Goal: Task Accomplishment & Management: Manage account settings

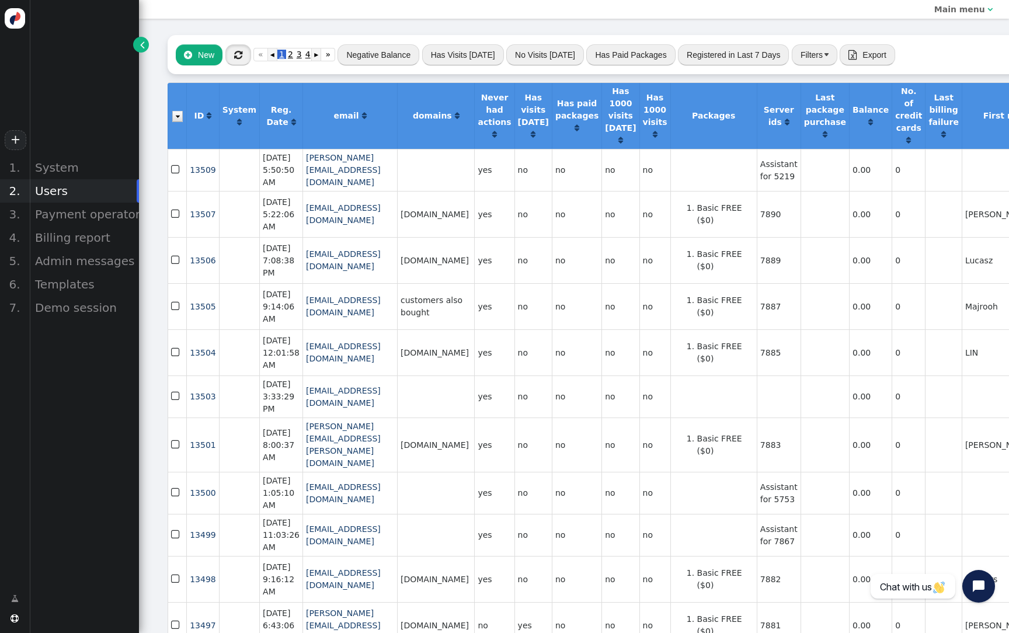
click at [245, 62] on button "" at bounding box center [238, 54] width 26 height 21
click at [114, 239] on div "Billing report" at bounding box center [84, 237] width 110 height 23
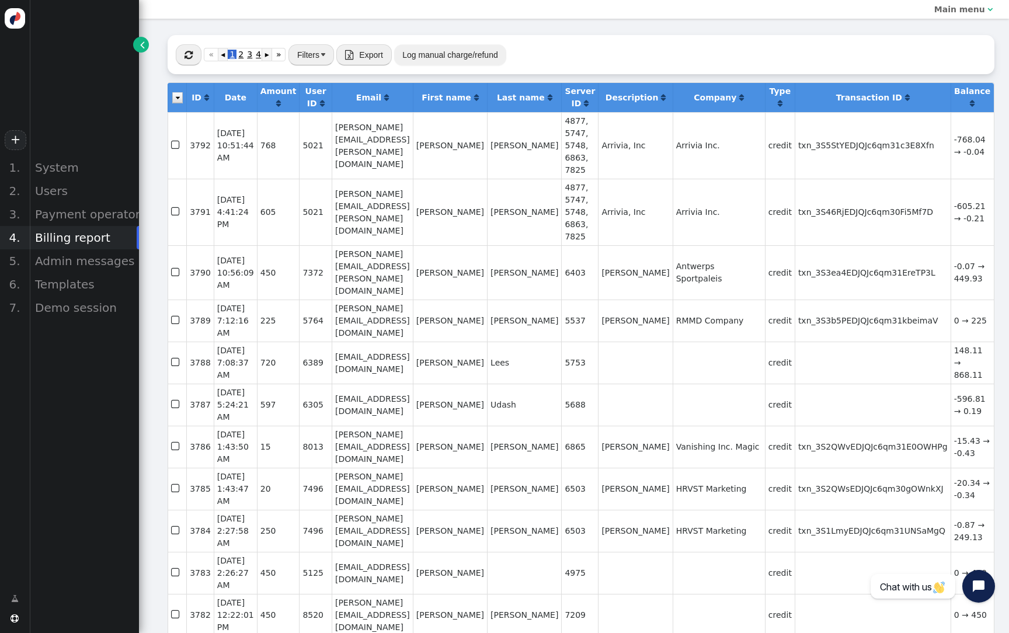
click at [189, 55] on span "" at bounding box center [188, 54] width 8 height 9
click at [75, 194] on div "Users" at bounding box center [84, 190] width 110 height 23
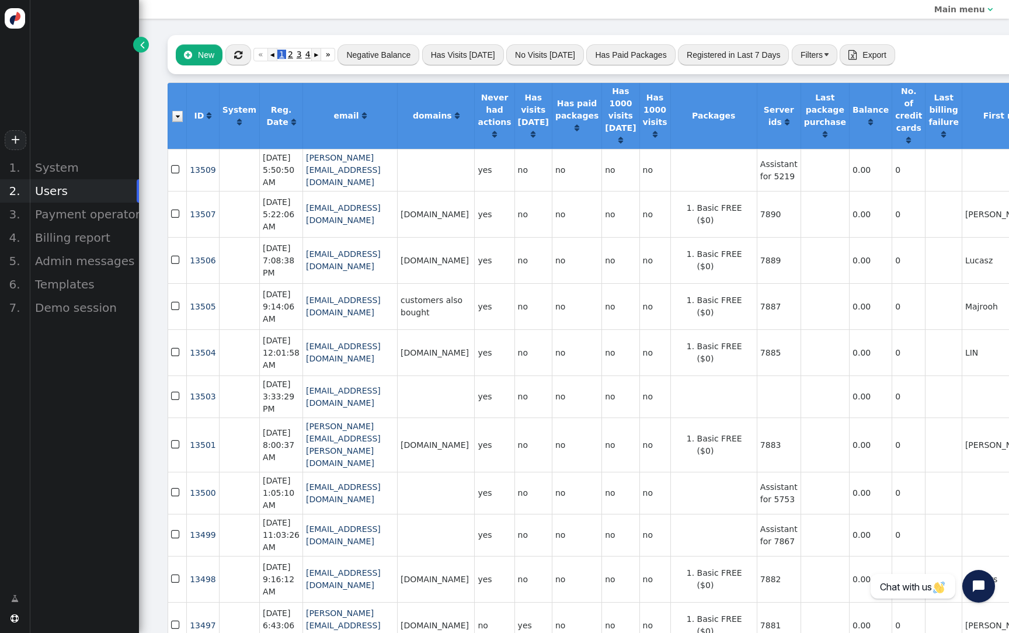
click at [236, 54] on span "" at bounding box center [238, 54] width 8 height 9
click at [378, 58] on button "Negative Balance" at bounding box center [378, 54] width 82 height 21
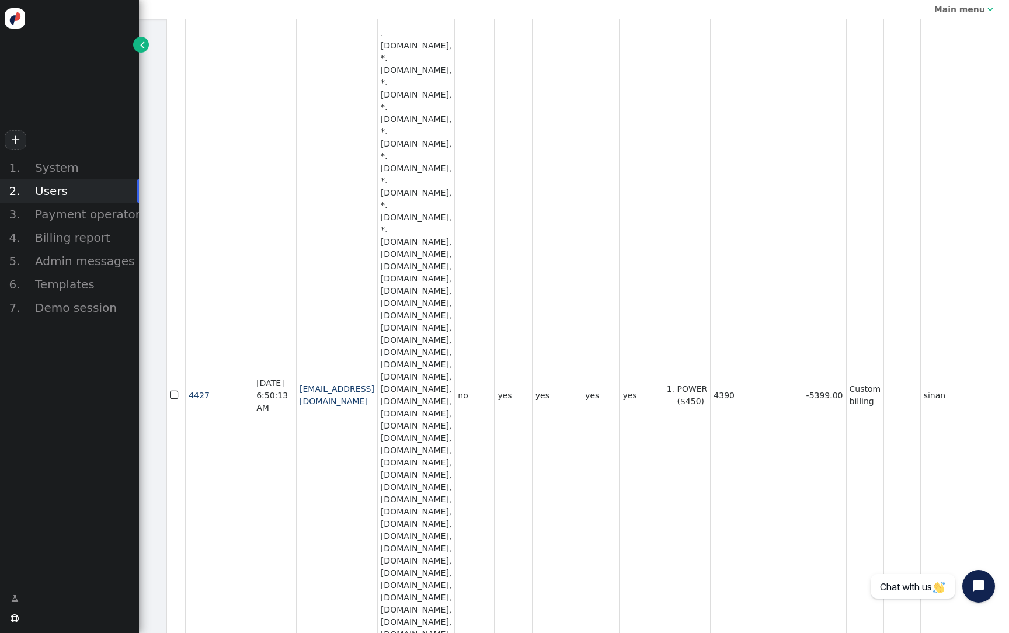
scroll to position [665, 1]
click at [74, 167] on div "System" at bounding box center [84, 167] width 110 height 23
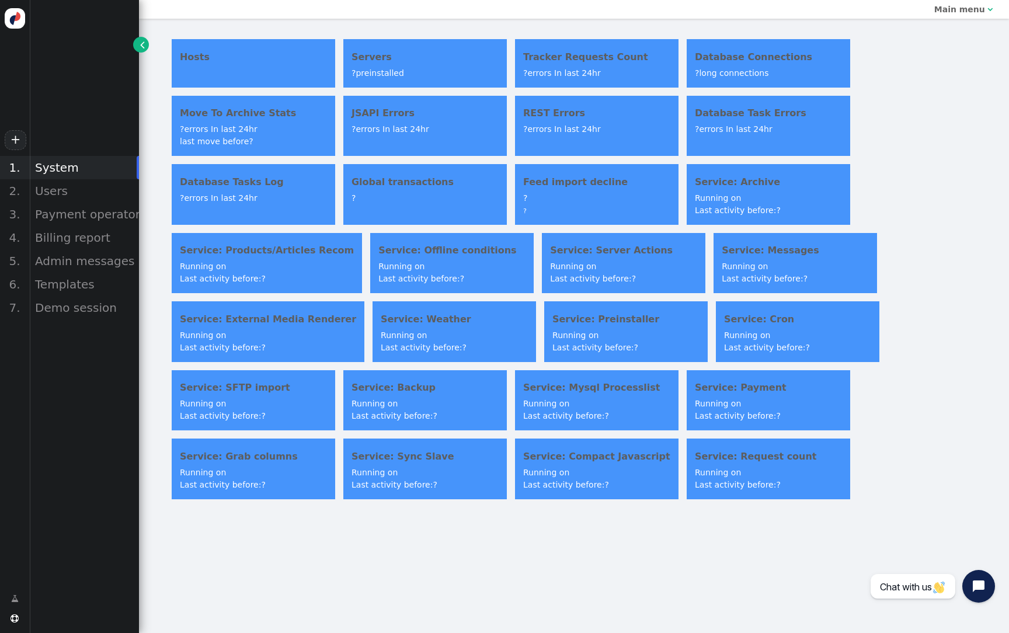
click at [365, 53] on h4 "Servers" at bounding box center [424, 57] width 147 height 14
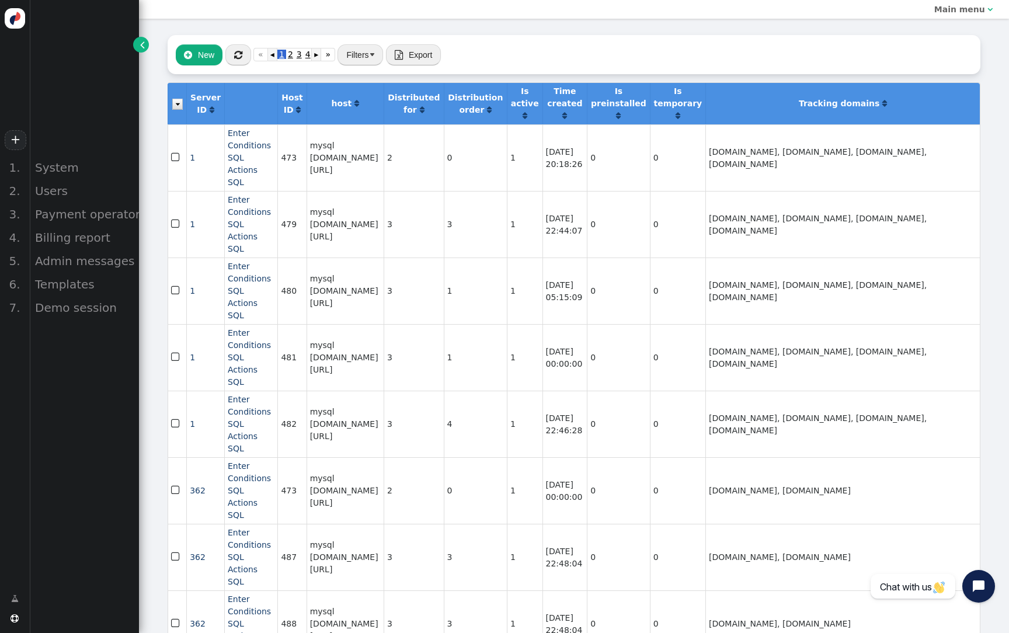
click at [354, 54] on button "Filters" at bounding box center [360, 54] width 46 height 21
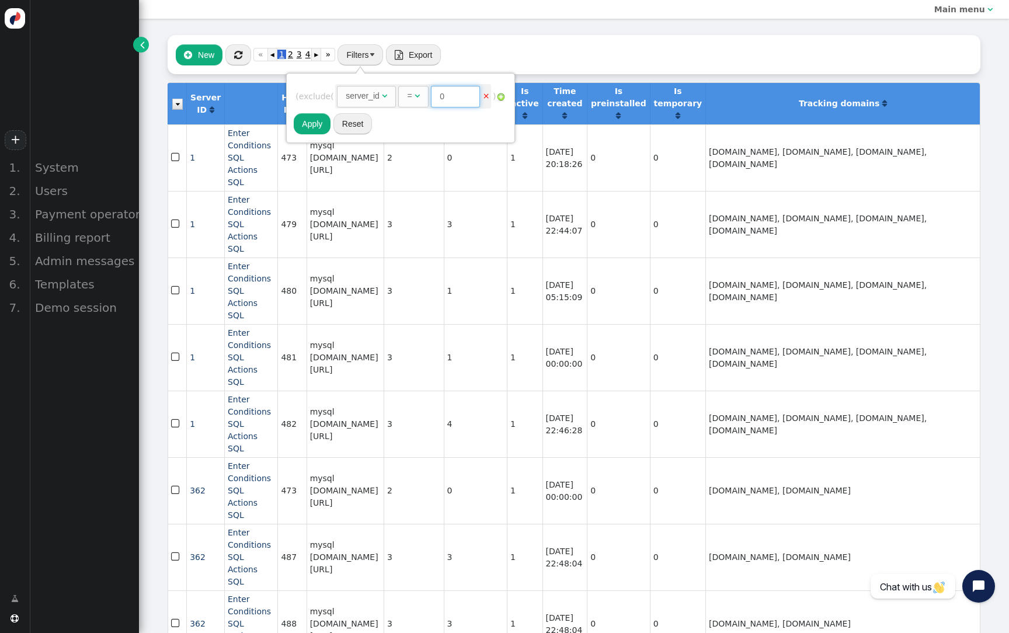
drag, startPoint x: 456, startPoint y: 101, endPoint x: 388, endPoint y: 101, distance: 68.9
click at [388, 101] on span "server_id   =  0 ×" at bounding box center [413, 96] width 156 height 25
drag, startPoint x: 442, startPoint y: 94, endPoint x: 452, endPoint y: 94, distance: 10.5
click at [452, 94] on input "0" at bounding box center [455, 96] width 49 height 21
paste input "362"
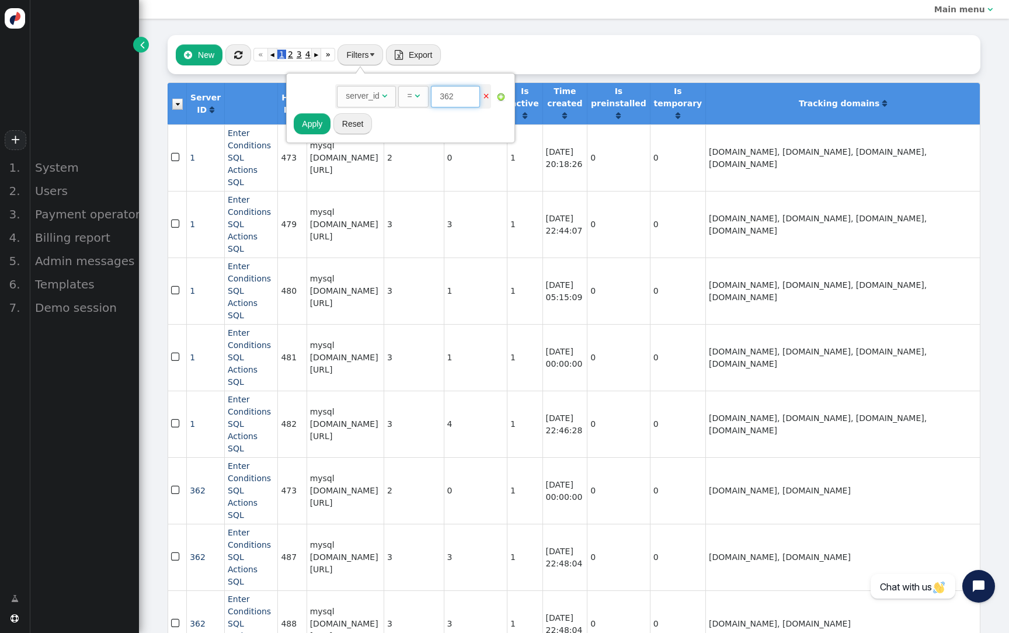
type input "362"
click at [318, 123] on button "Apply" at bounding box center [312, 123] width 37 height 21
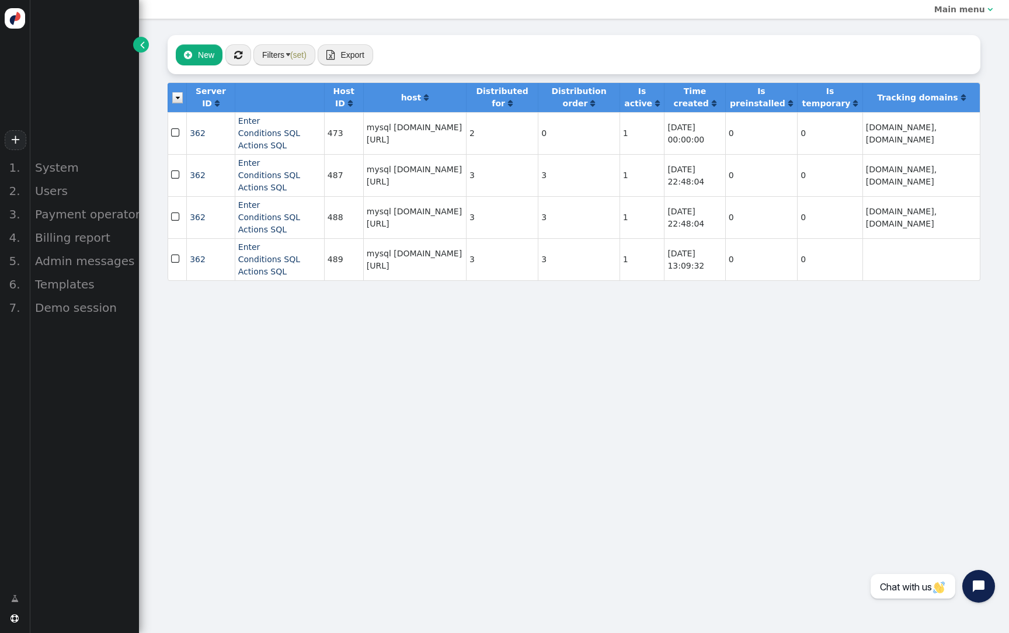
drag, startPoint x: 525, startPoint y: 340, endPoint x: 304, endPoint y: 63, distance: 354.7
click at [304, 63] on button "Filters (set)" at bounding box center [284, 54] width 62 height 21
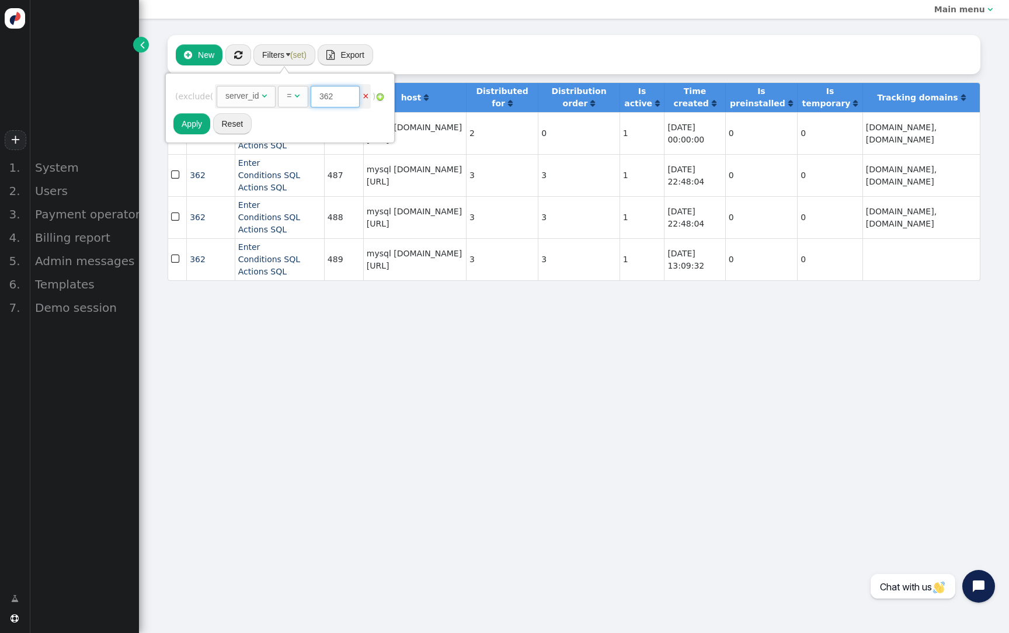
drag, startPoint x: 339, startPoint y: 96, endPoint x: 260, endPoint y: 96, distance: 79.4
click at [260, 96] on span "server_id   =  362 ×" at bounding box center [293, 96] width 156 height 25
paste input "7791"
type input "7791"
click at [194, 121] on button "Apply" at bounding box center [191, 123] width 37 height 21
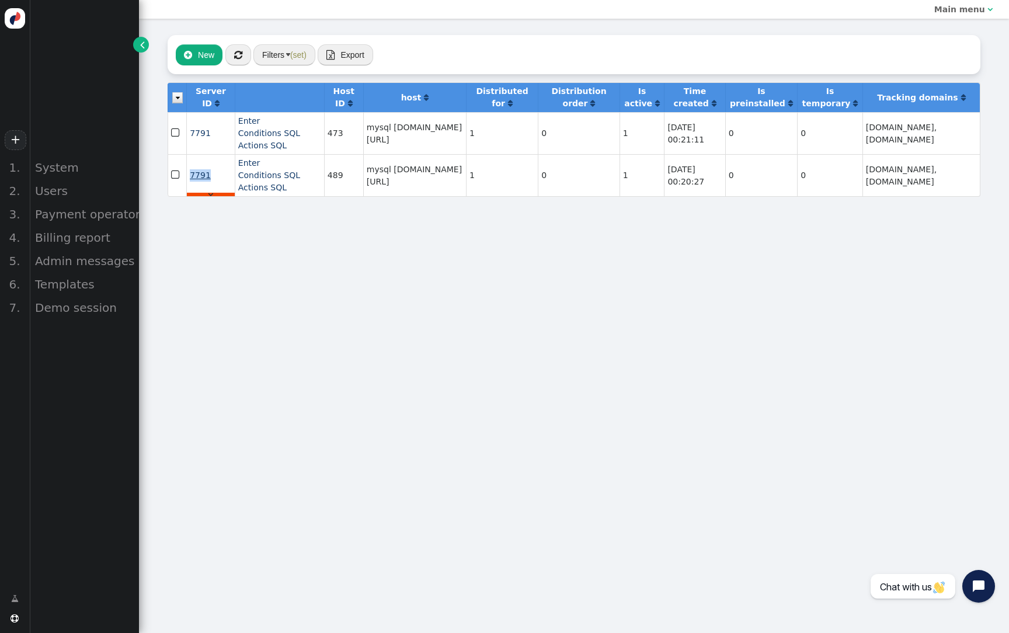
drag, startPoint x: 221, startPoint y: 187, endPoint x: 190, endPoint y: 193, distance: 30.8
click at [190, 193] on td "7791 " at bounding box center [210, 175] width 48 height 42
click at [280, 58] on button "Filters (set)" at bounding box center [284, 54] width 62 height 21
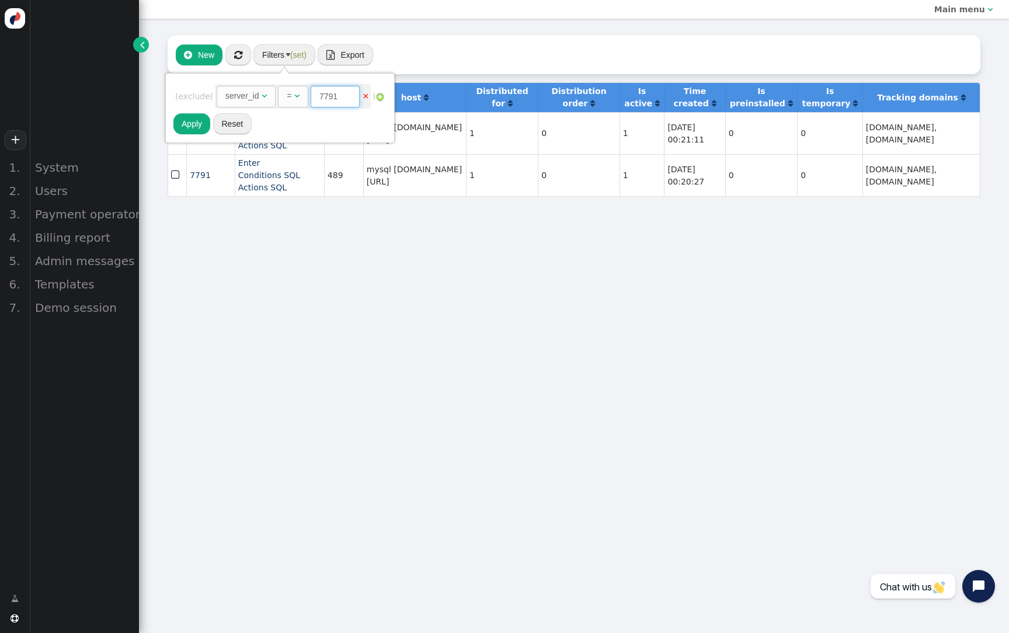
click at [333, 97] on input "7791" at bounding box center [335, 96] width 49 height 21
type input "362"
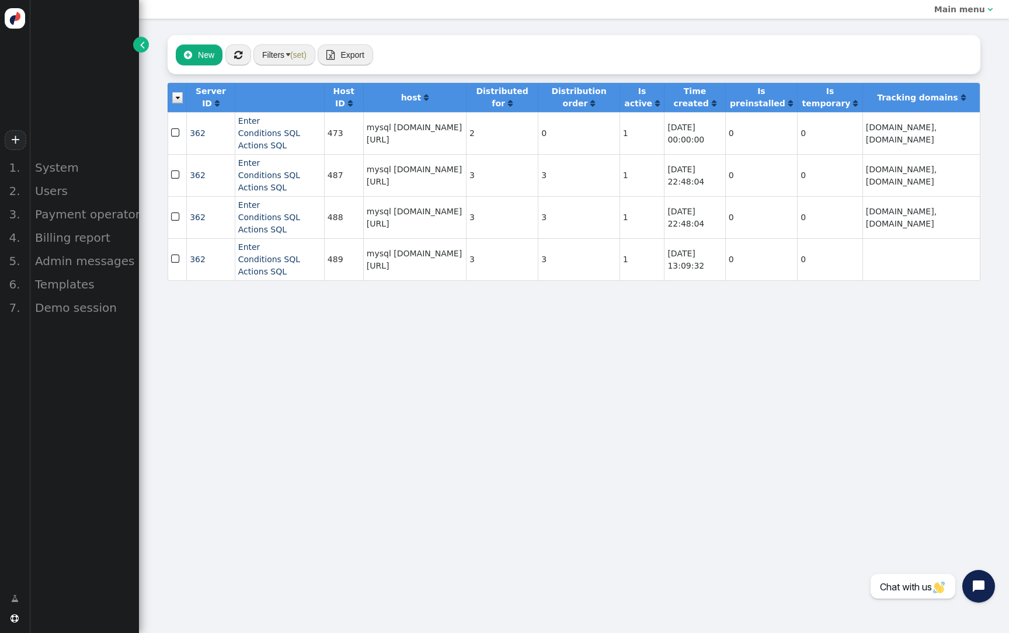
click at [175, 267] on span "" at bounding box center [176, 259] width 11 height 16
click at [173, 102] on img at bounding box center [177, 97] width 11 height 11
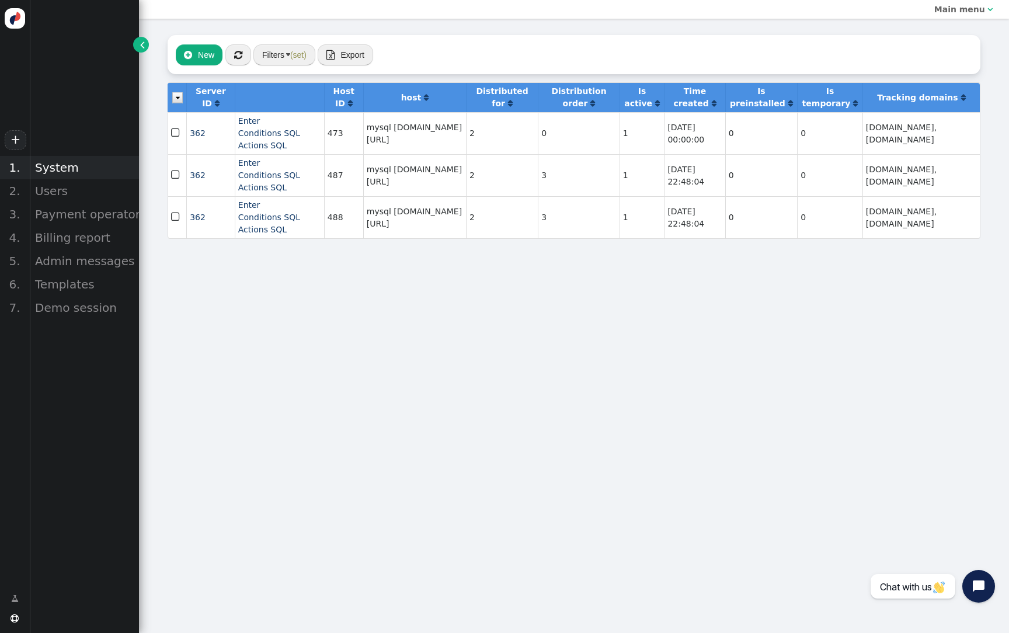
click at [64, 169] on div "System" at bounding box center [84, 167] width 110 height 23
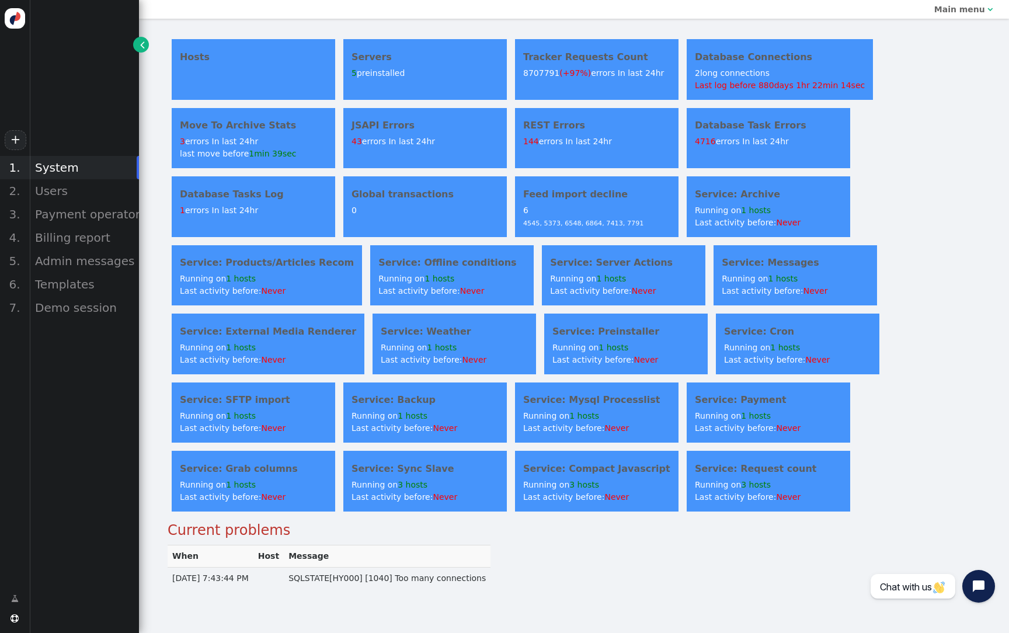
click at [438, 146] on div "43 errors In last 24hr" at bounding box center [424, 141] width 147 height 12
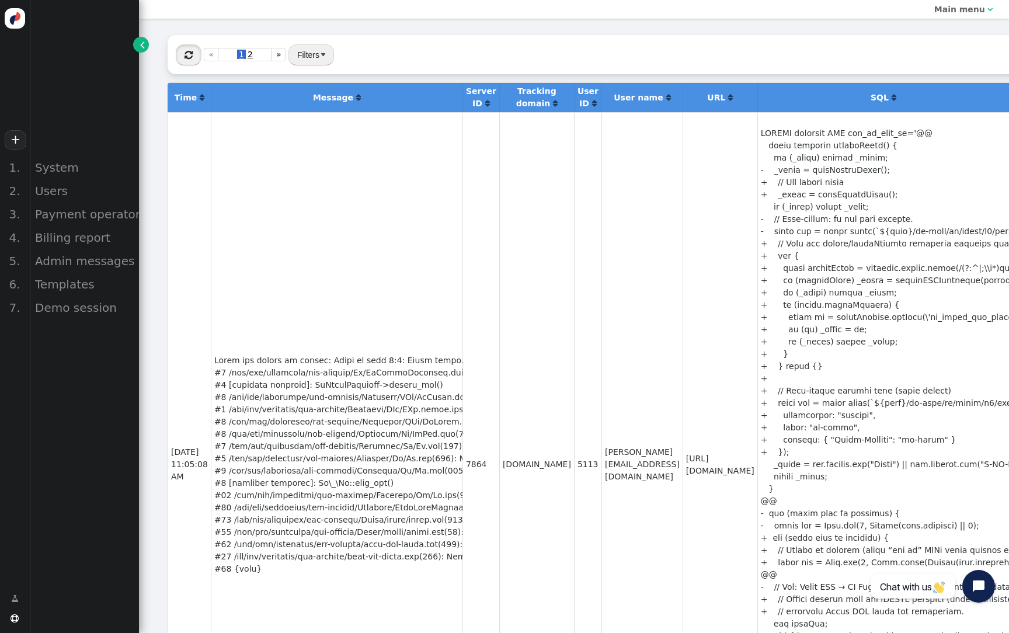
click at [190, 60] on span "" at bounding box center [188, 54] width 8 height 9
click at [355, 360] on div at bounding box center [261, 464] width 245 height 221
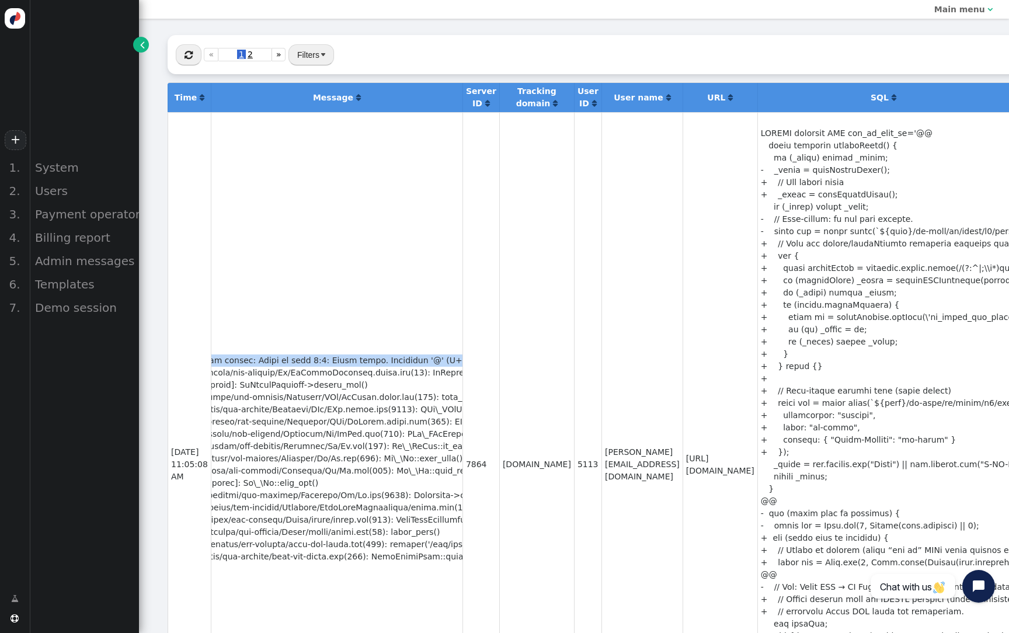
click at [355, 360] on div at bounding box center [261, 464] width 245 height 221
copy div "There are errors in script: Error at line 1:0: Parse error. Character '@' (U+00…"
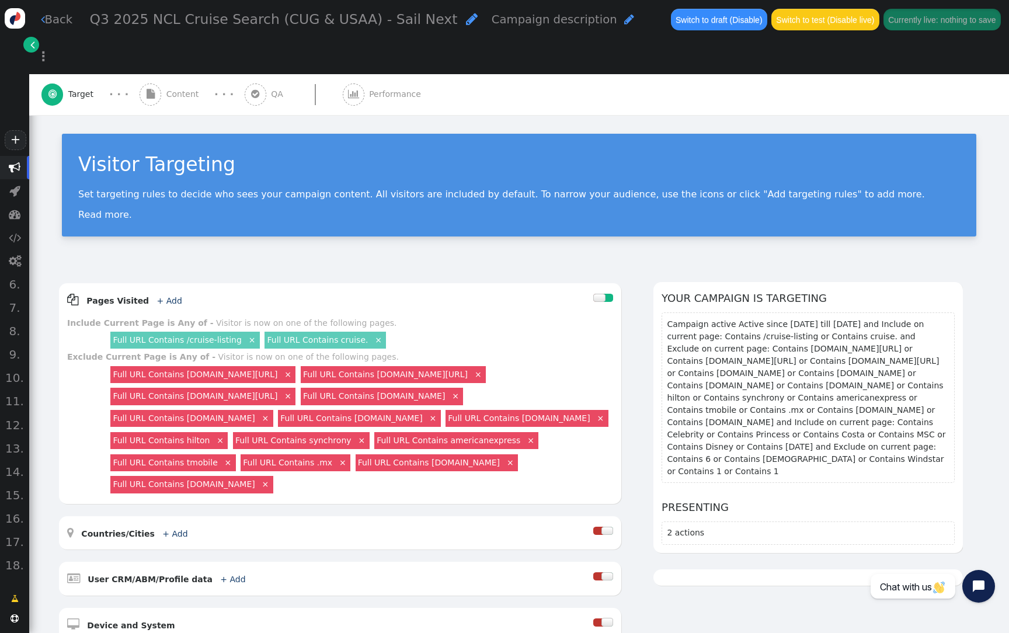
click at [360, 74] on div " Performance" at bounding box center [384, 94] width 83 height 41
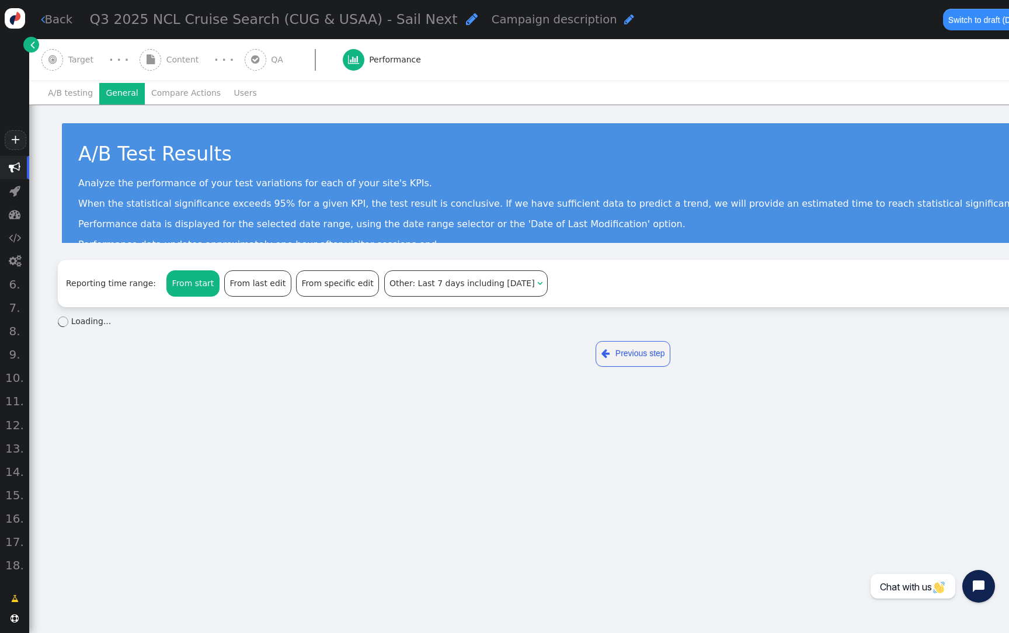
click at [121, 92] on li "General" at bounding box center [122, 93] width 46 height 21
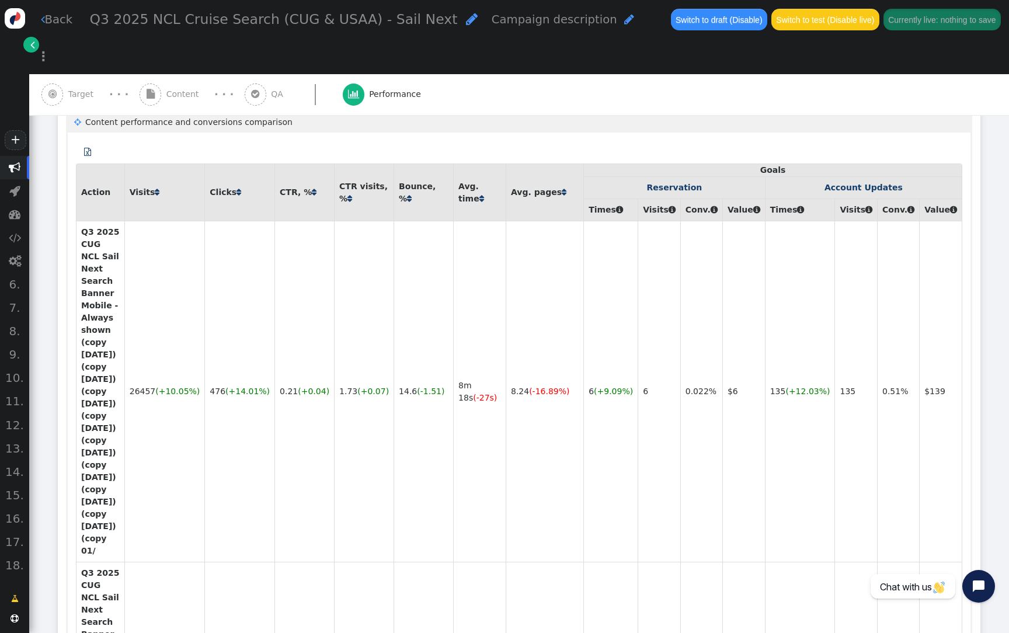
scroll to position [818, 0]
type input "Q3 2025 NCL Cruise Search (CUG & USAA) - Sail Next"
type input "14"
type input "tarin.pratt@arrivia.com"
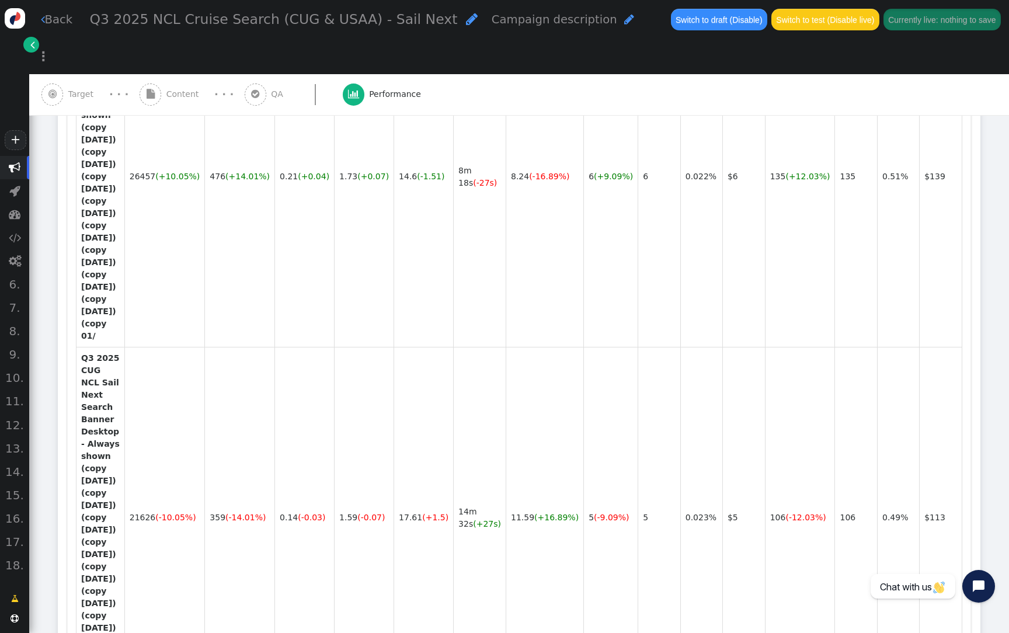
scroll to position [70, 0]
drag, startPoint x: 395, startPoint y: 513, endPoint x: 374, endPoint y: 511, distance: 20.6
drag, startPoint x: 378, startPoint y: 447, endPoint x: 391, endPoint y: 447, distance: 13.4
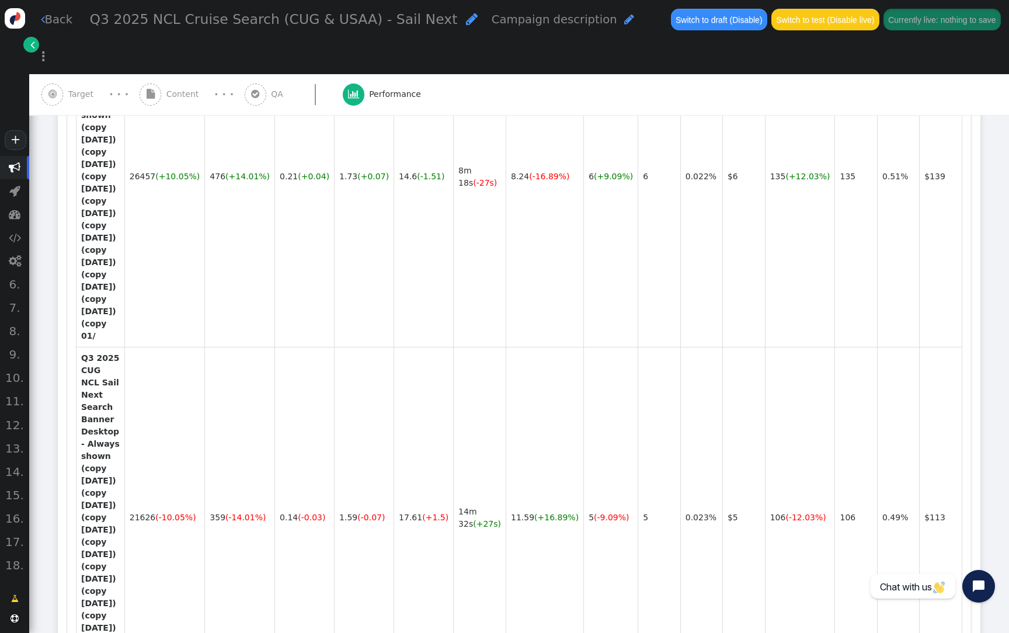
drag, startPoint x: 389, startPoint y: 447, endPoint x: 319, endPoint y: 447, distance: 70.6
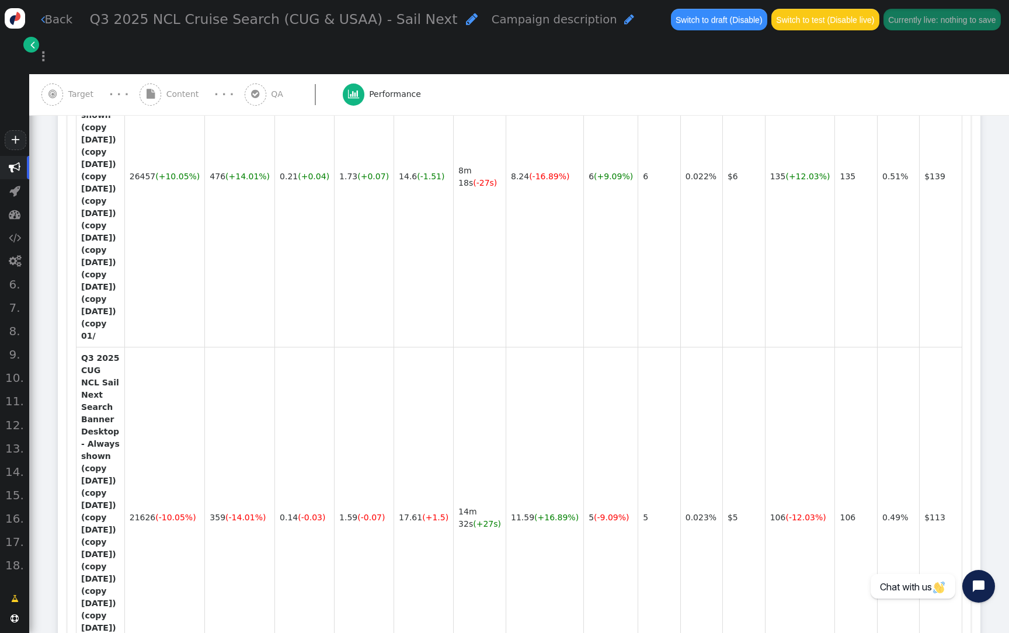
type input "support@personyze.com"
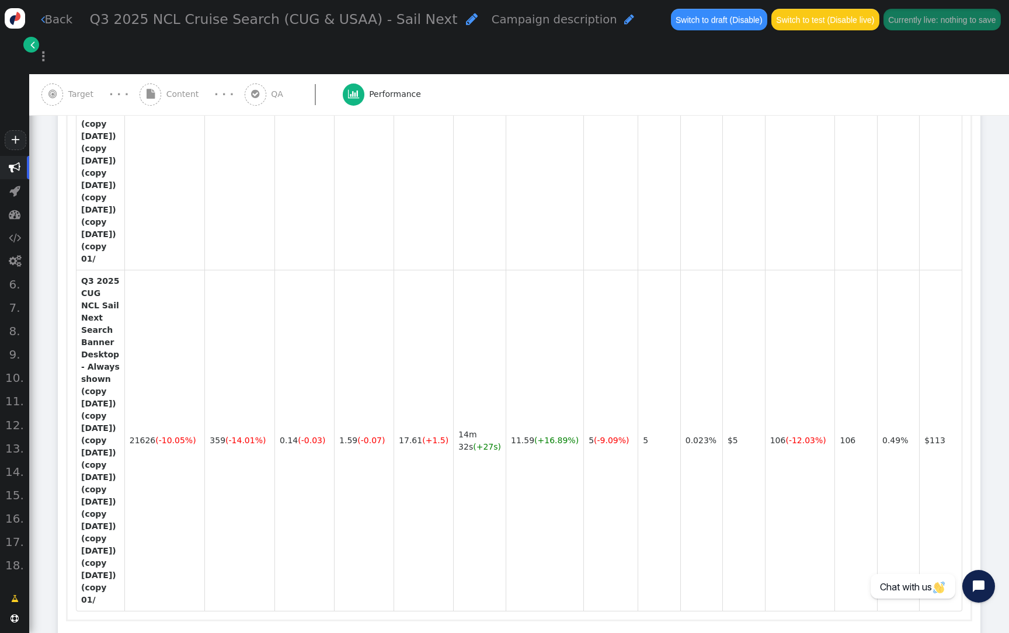
scroll to position [1125, 0]
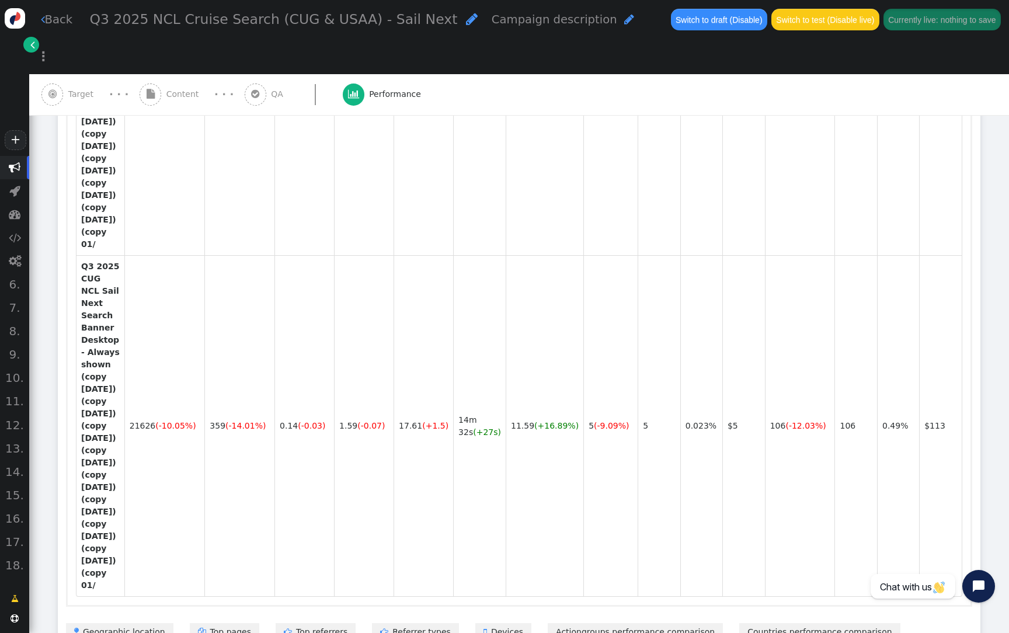
type input "1"
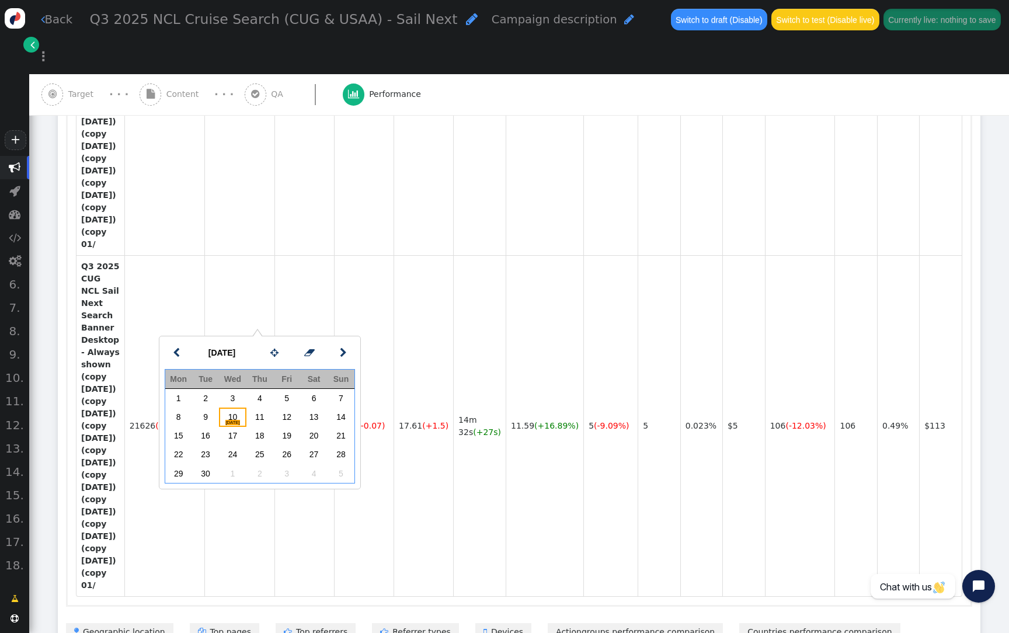
click at [234, 421] on span "TODAY" at bounding box center [232, 422] width 14 height 5
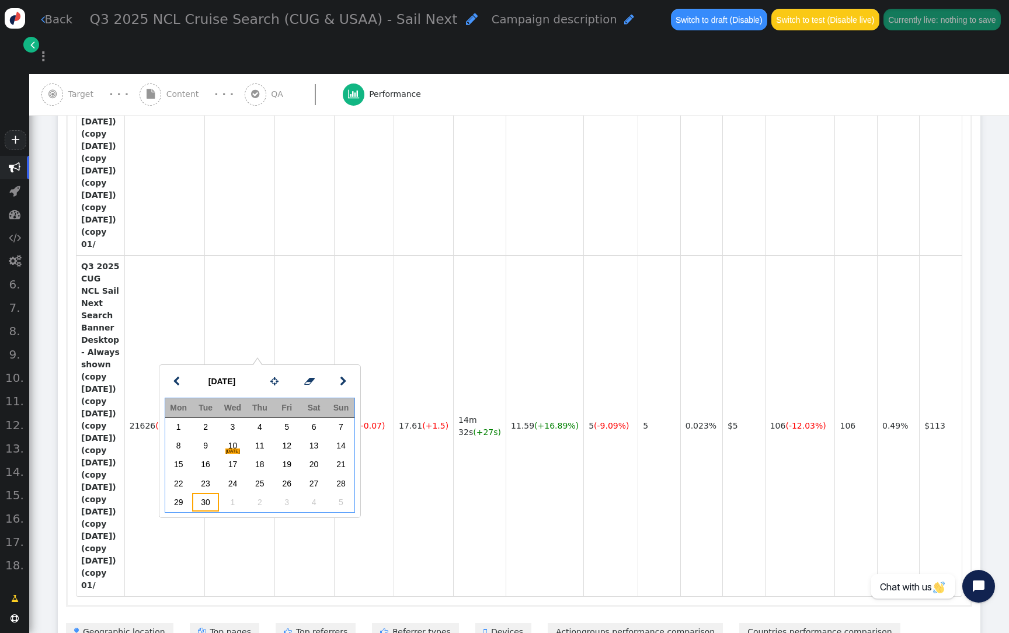
click at [207, 503] on td "30" at bounding box center [205, 502] width 27 height 19
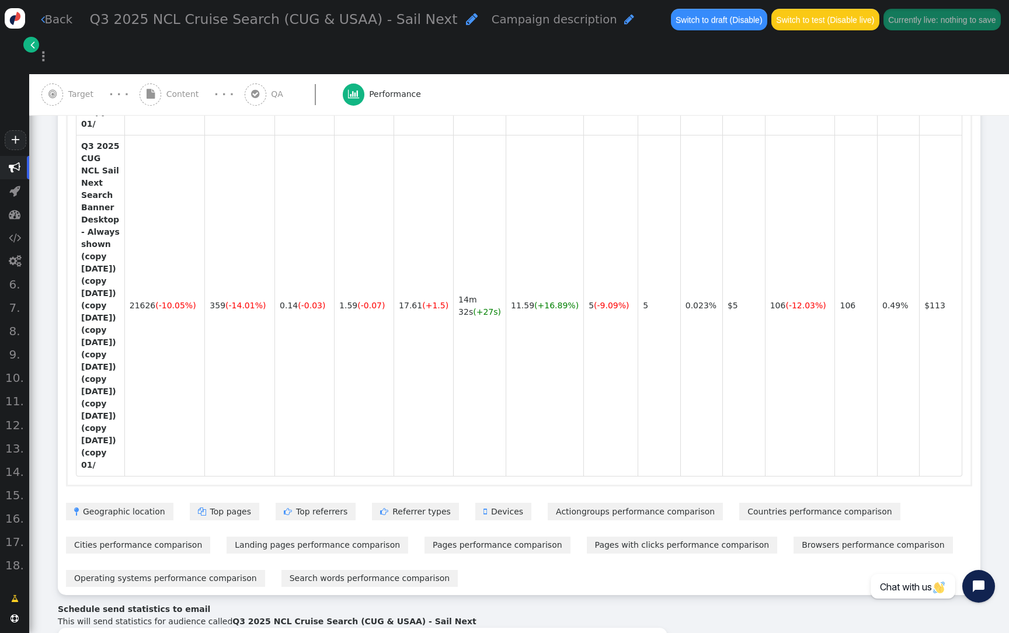
scroll to position [0, 0]
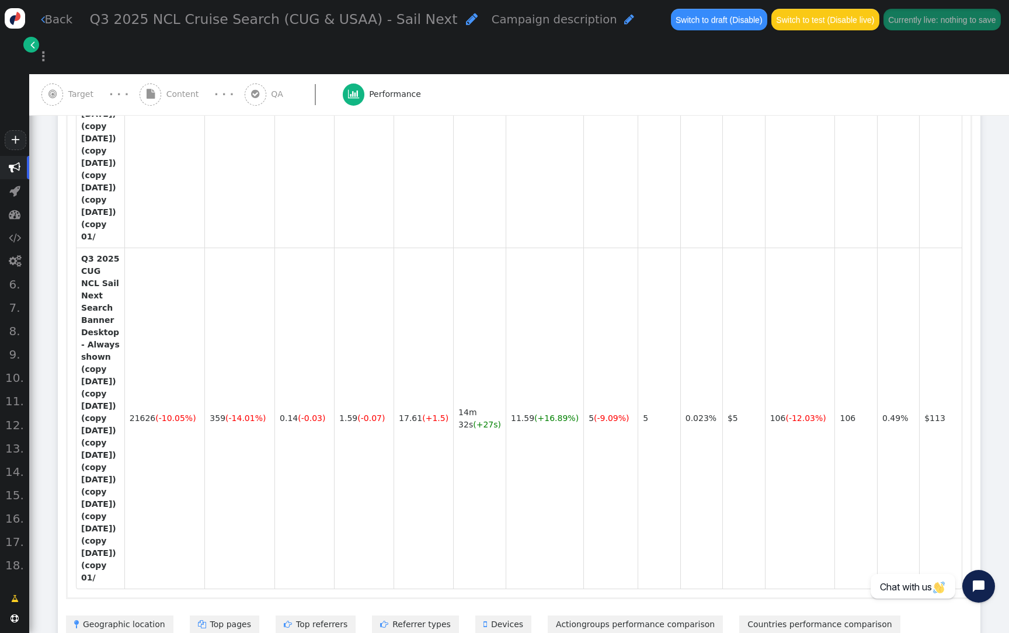
scroll to position [1100, 0]
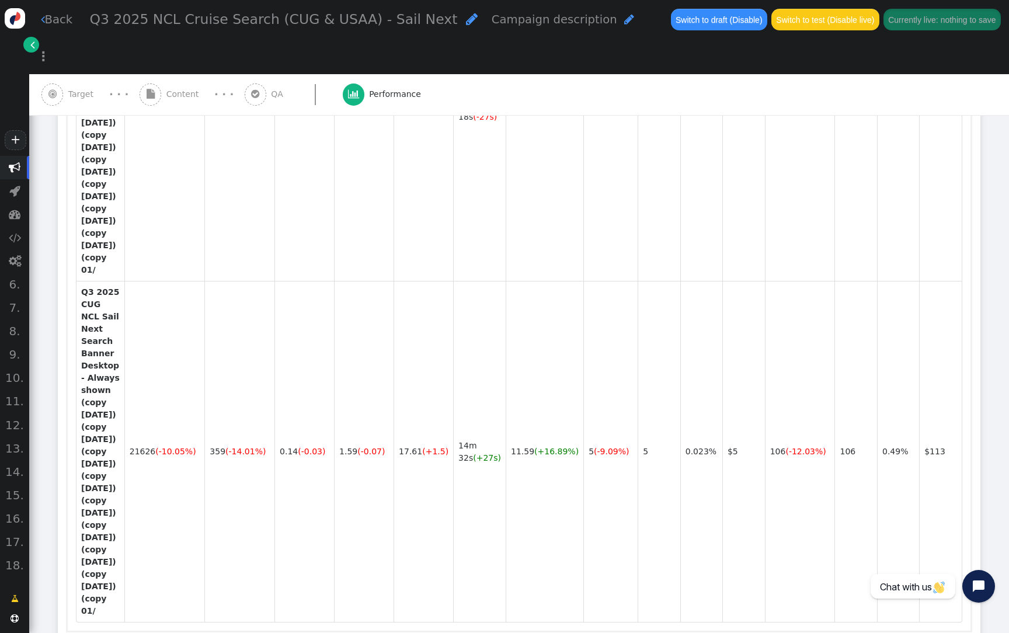
paste input "Q3 2025 NCL Cruise Search (CUG & USAA) - Sail Next"
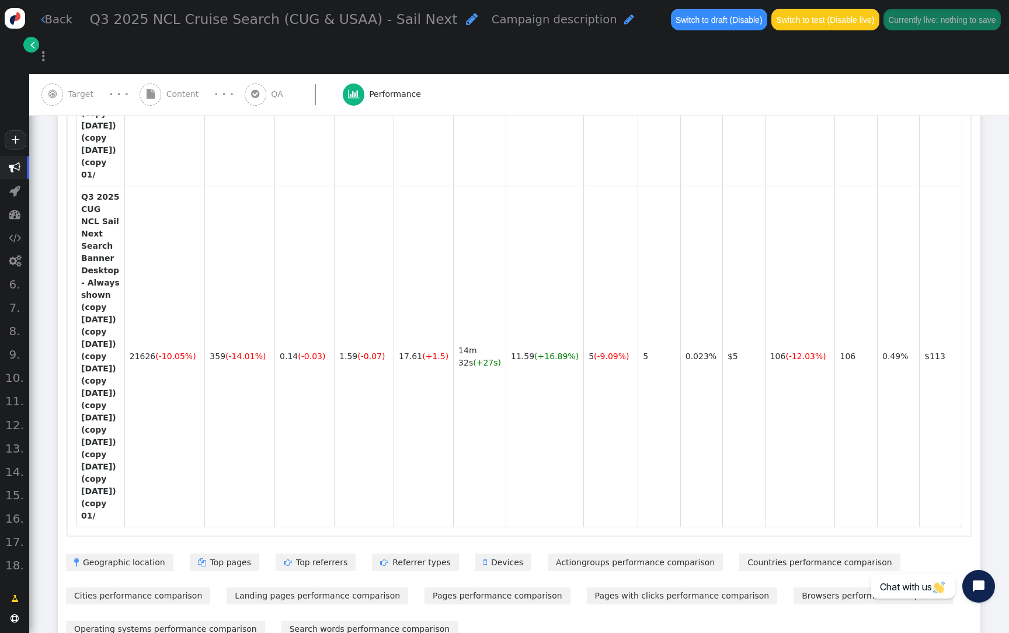
scroll to position [1199, 0]
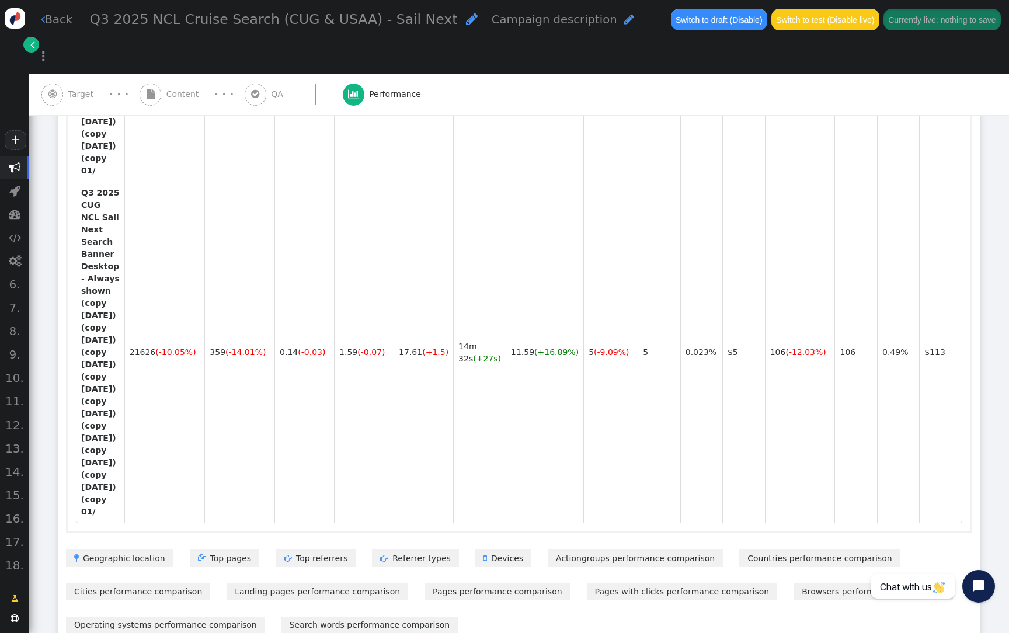
type input "Q3 2025 NCL Cruise Search (CUG & USAA) - Sail Next"
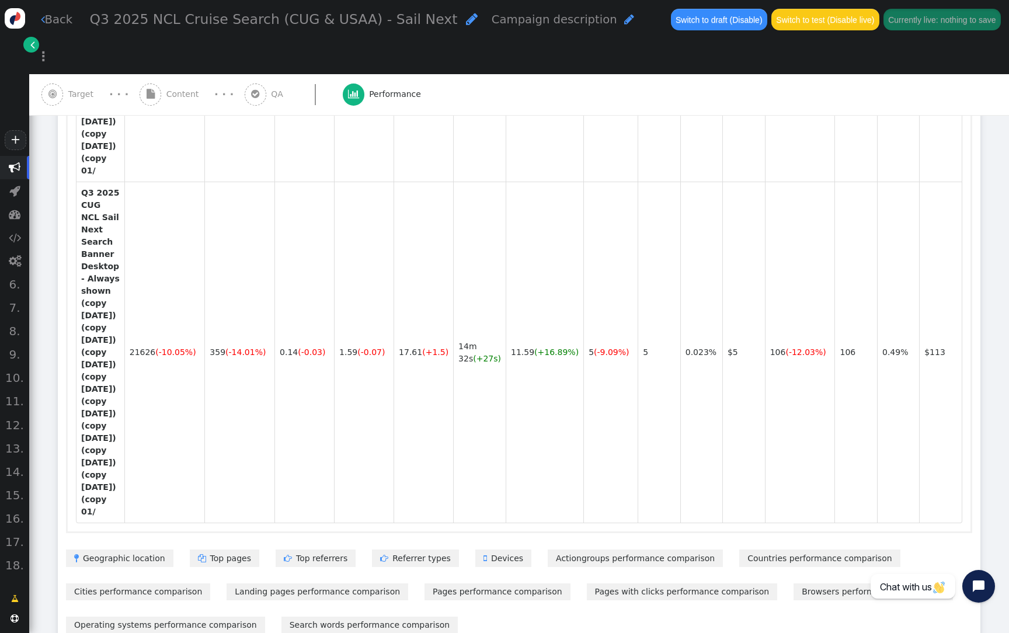
paste input "tarin.pratt@arrivia"
type input "tarin.pratt@arrivia.com"
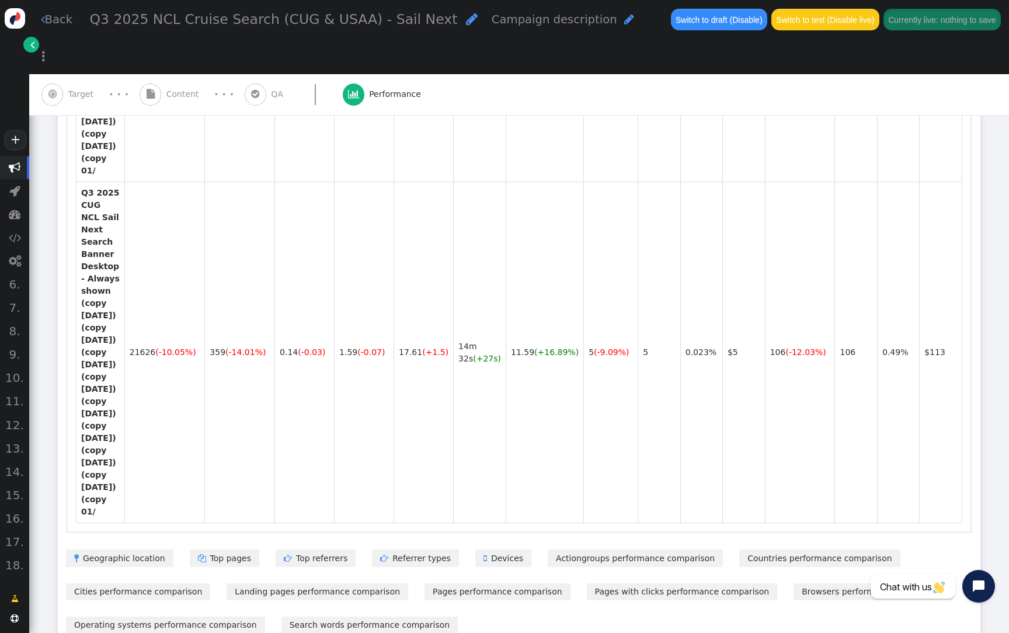
scroll to position [1034, 0]
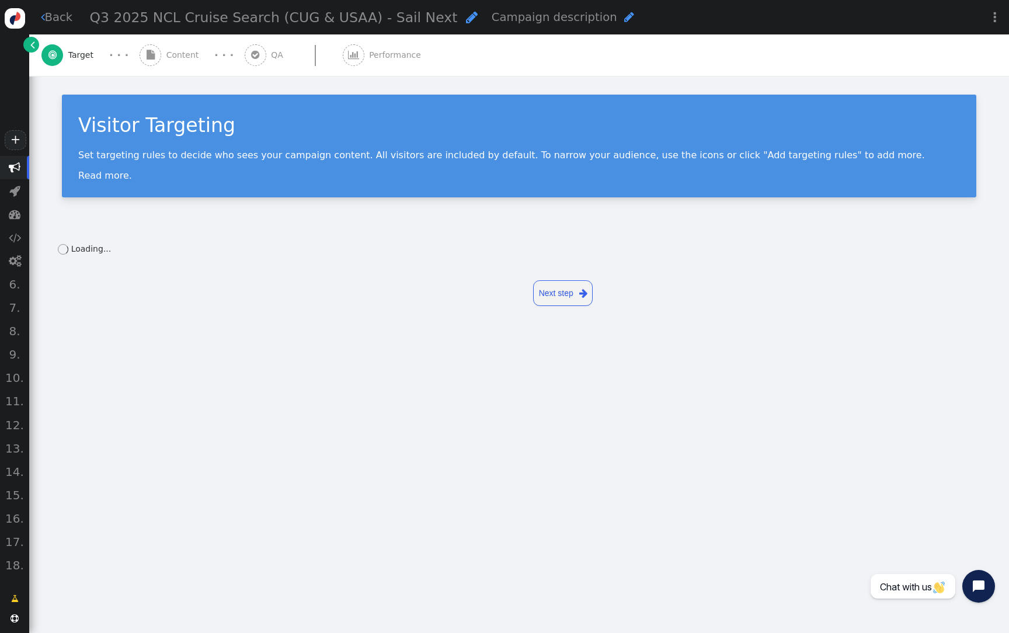
click at [358, 69] on div " Performance" at bounding box center [384, 54] width 83 height 41
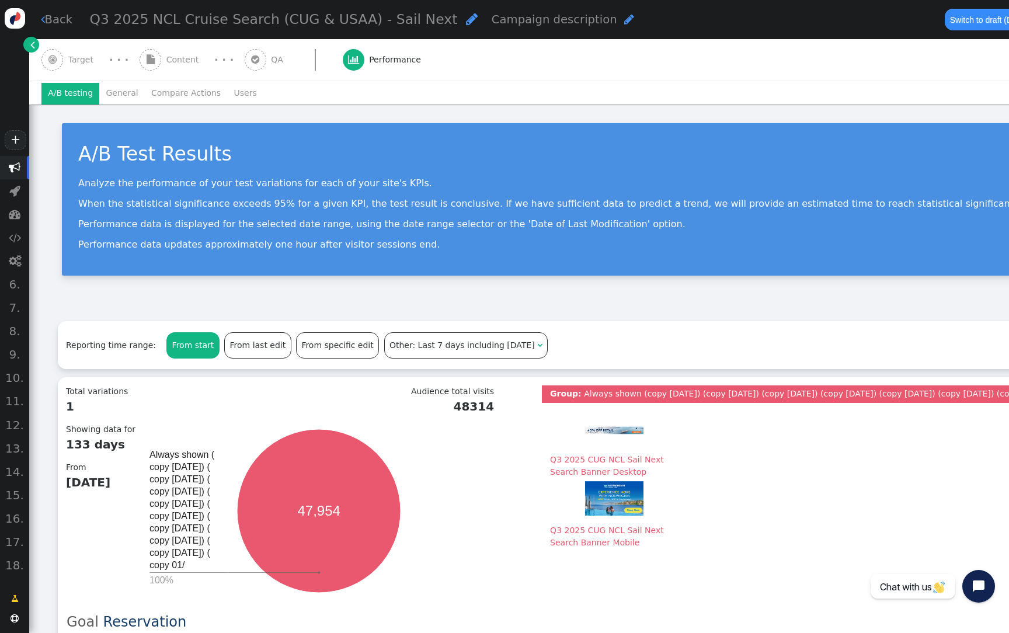
click at [109, 92] on li "General" at bounding box center [122, 93] width 46 height 21
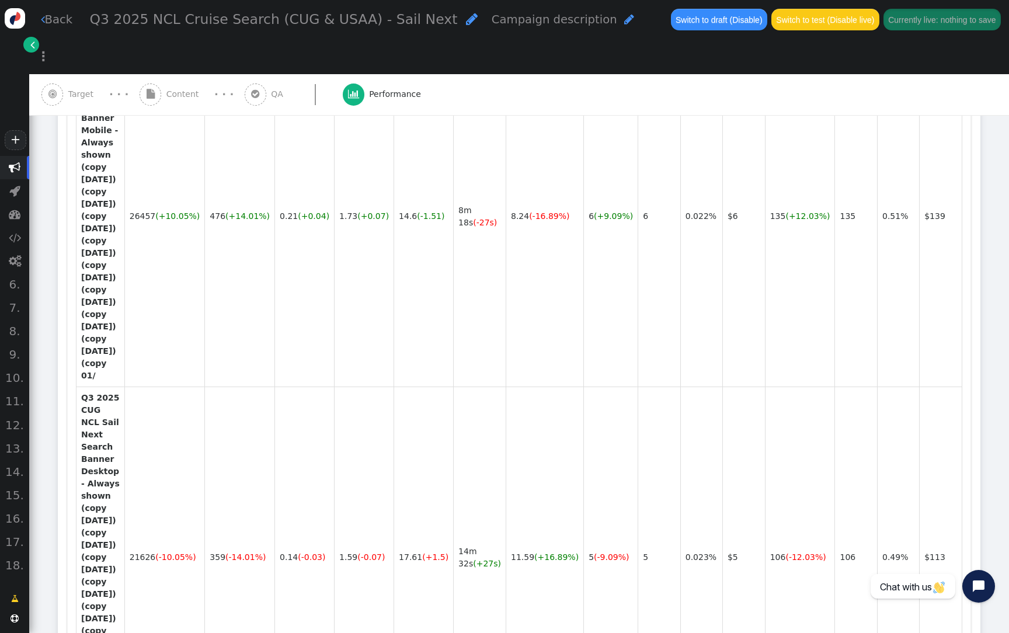
type input "support@personyze.com"
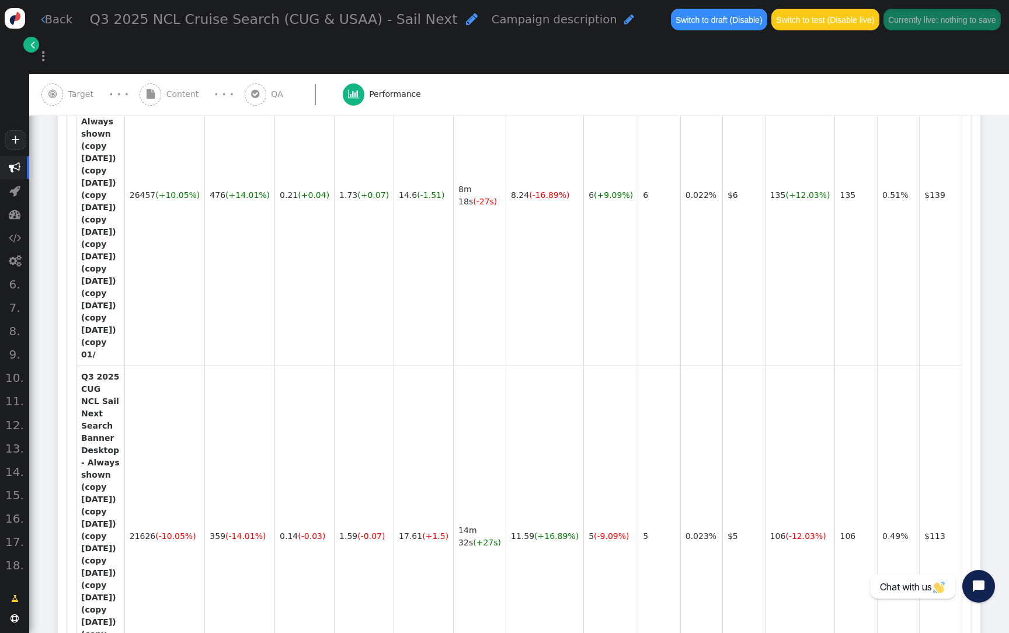
scroll to position [1014, 0]
type input "7"
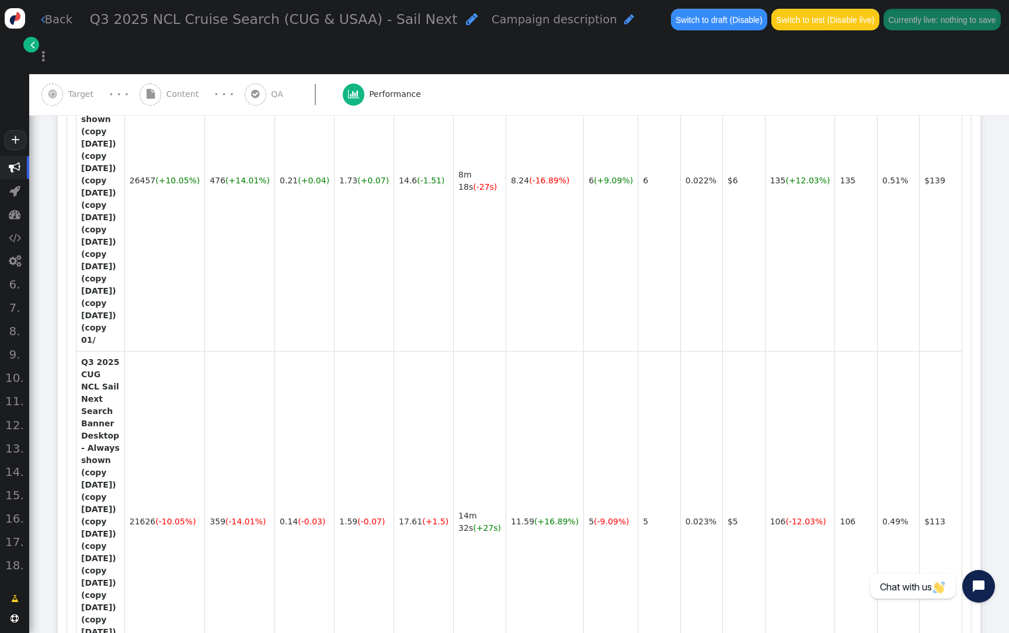
scroll to position [4, 0]
drag, startPoint x: 280, startPoint y: 340, endPoint x: 259, endPoint y: 339, distance: 21.0
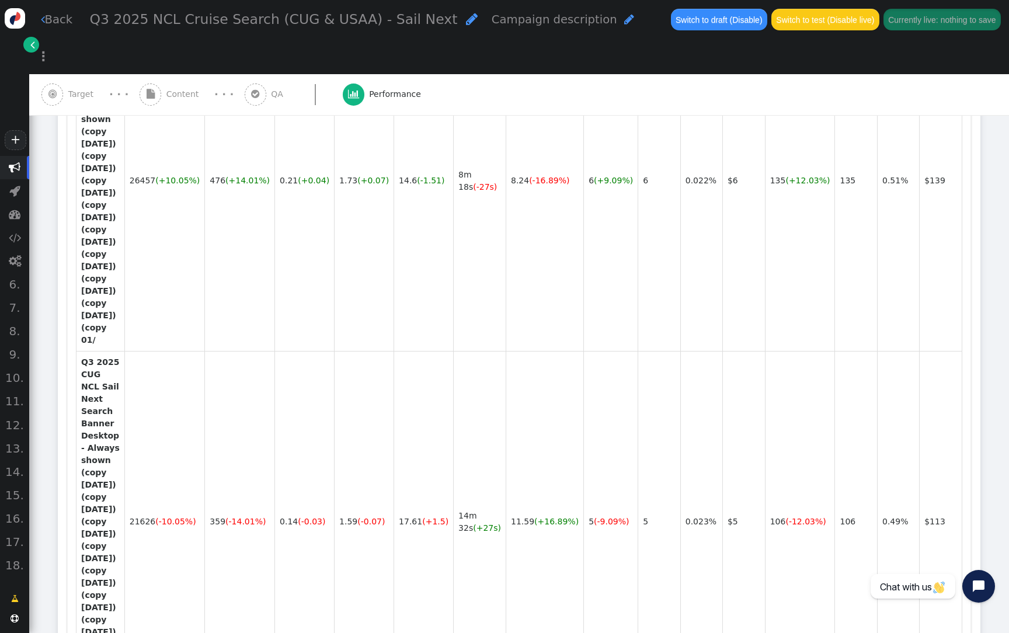
scroll to position [70, 0]
drag, startPoint x: 417, startPoint y: 395, endPoint x: 372, endPoint y: 395, distance: 45.5
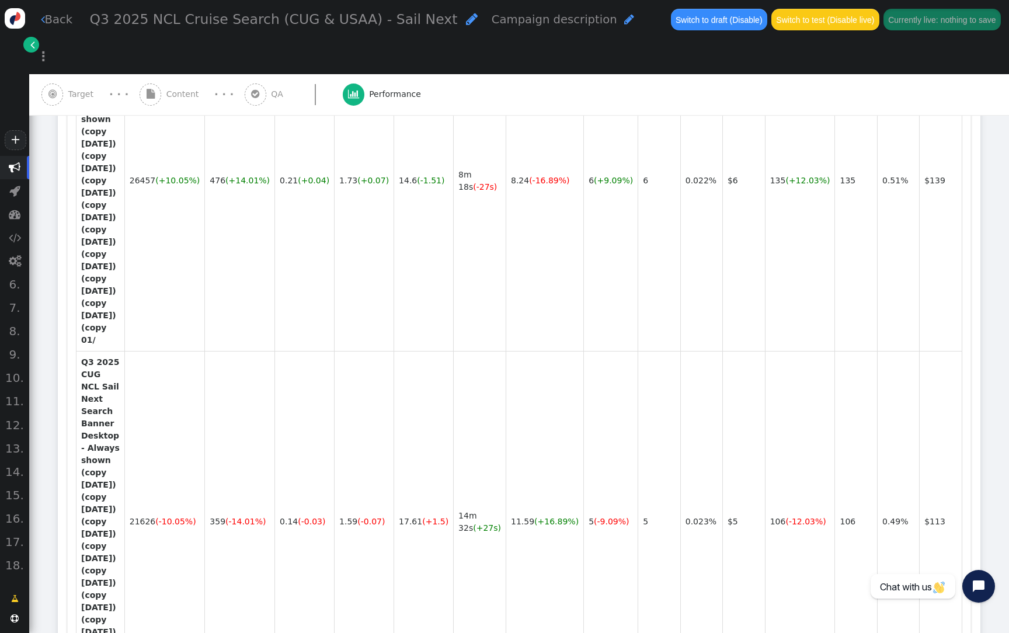
scroll to position [0, 0]
drag, startPoint x: 399, startPoint y: 392, endPoint x: 367, endPoint y: 392, distance: 32.1
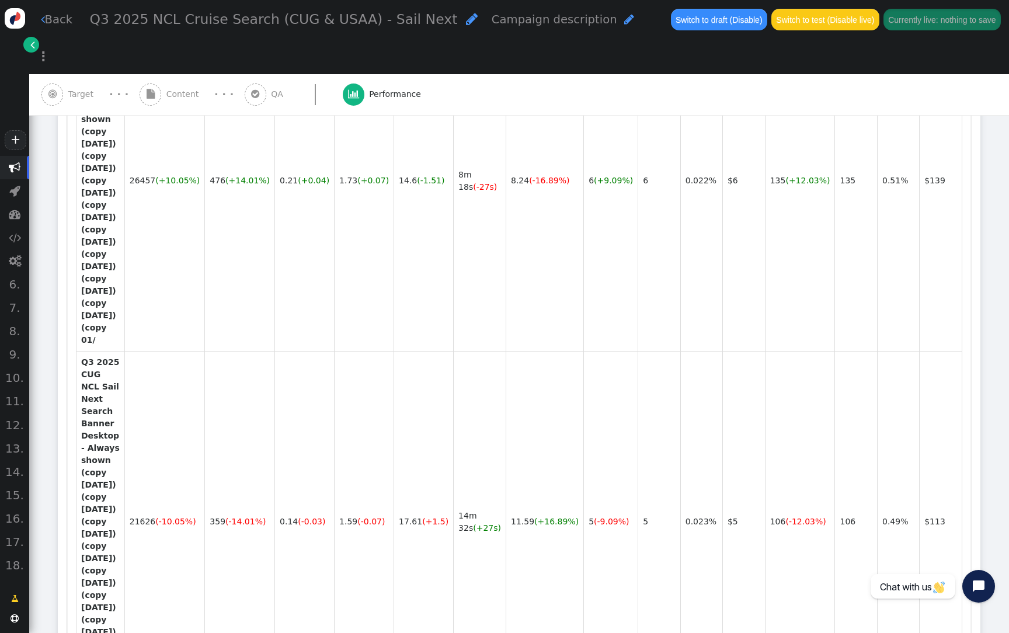
scroll to position [0, 0]
type input "reer"
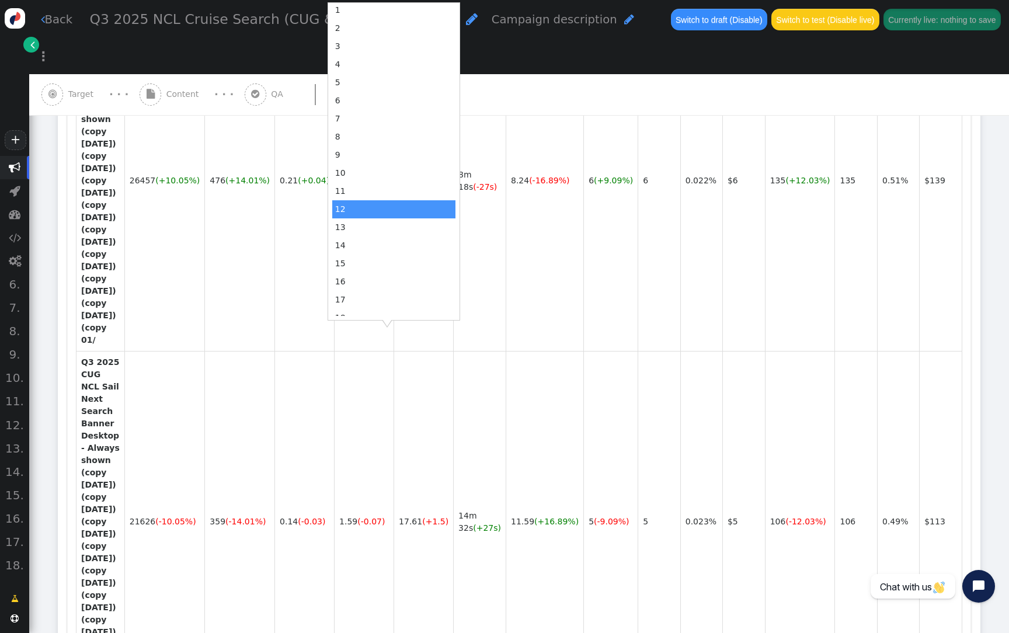
scroll to position [51, 0]
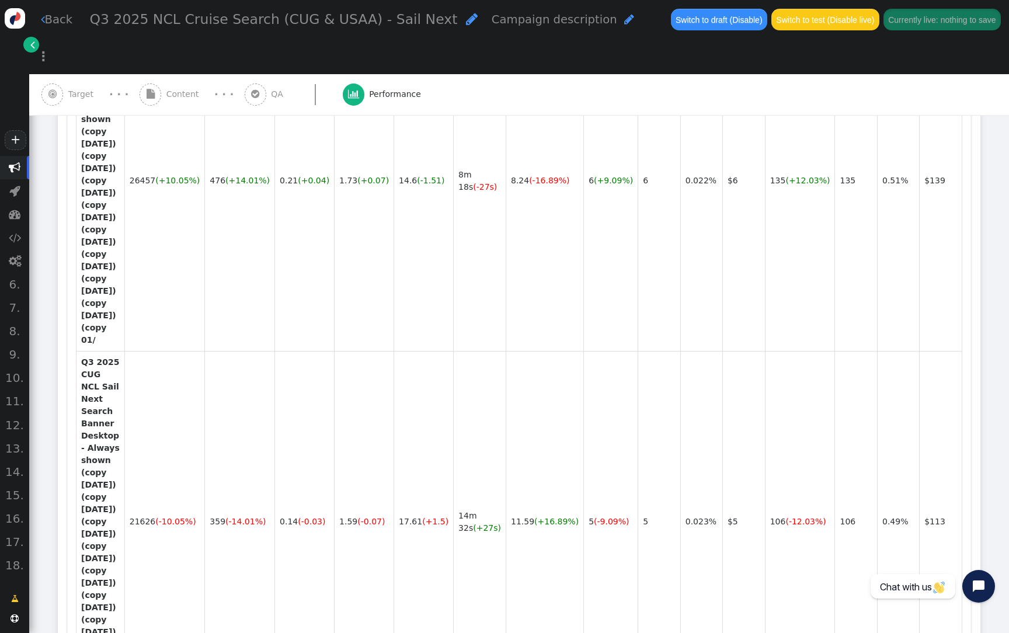
drag, startPoint x: 260, startPoint y: 477, endPoint x: 266, endPoint y: 475, distance: 6.3
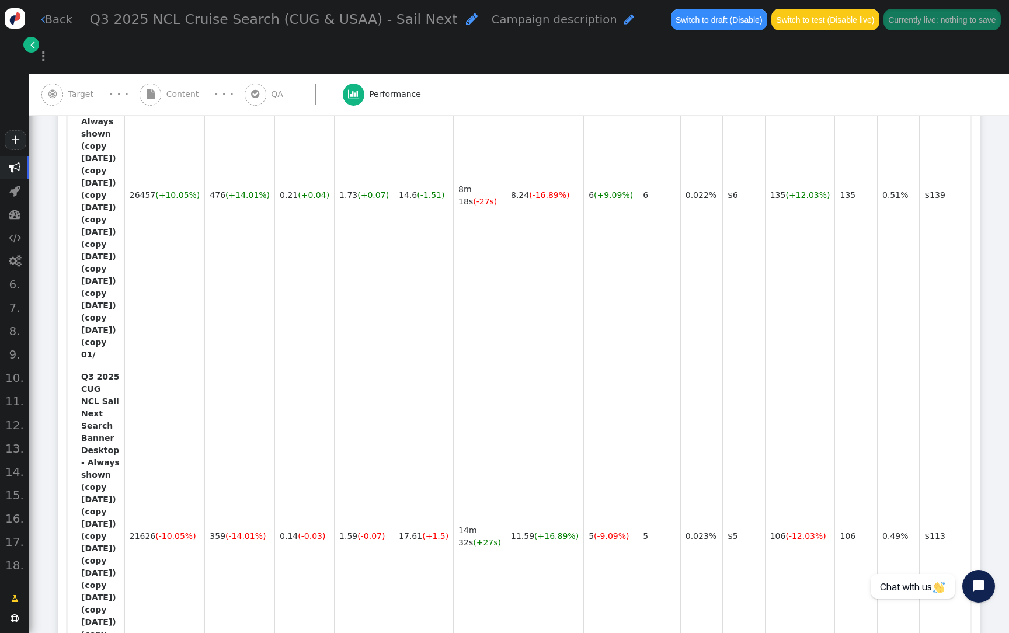
scroll to position [1014, 0]
